Goal: Find specific page/section: Find specific page/section

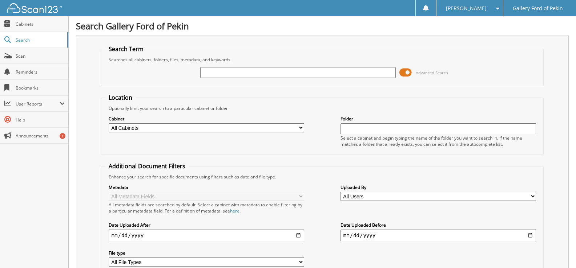
click at [334, 73] on input "text" at bounding box center [297, 72] width 195 height 11
type input "[PERSON_NAME]"
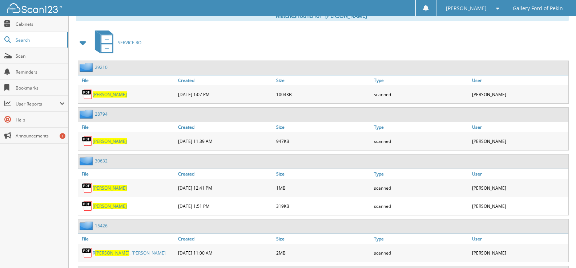
scroll to position [345, 0]
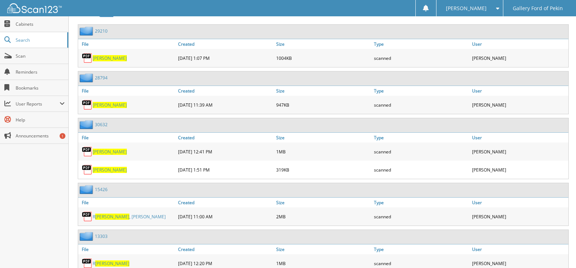
click at [100, 154] on span "[PERSON_NAME]" at bounding box center [110, 152] width 34 height 6
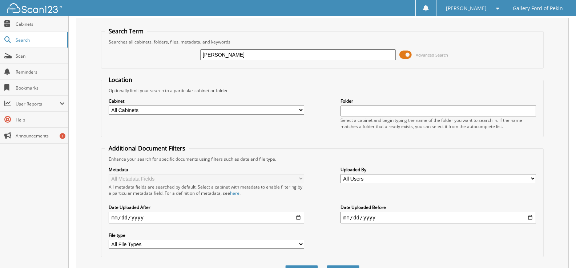
scroll to position [0, 0]
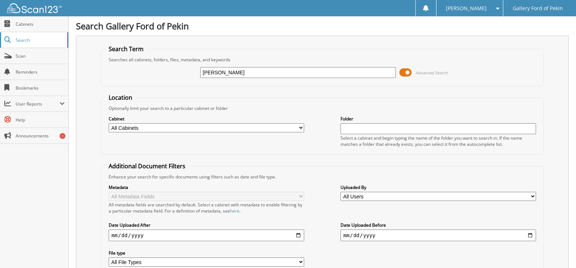
click at [37, 40] on span "Search" at bounding box center [40, 40] width 48 height 6
type input "32403"
